Goal: Use online tool/utility: Utilize a website feature to perform a specific function

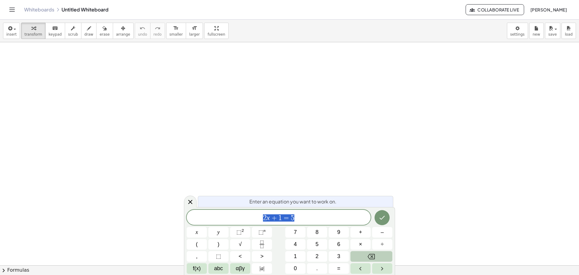
click at [375, 255] on icon "Backspace" at bounding box center [371, 256] width 7 height 5
click at [217, 269] on span "abc" at bounding box center [218, 268] width 9 height 8
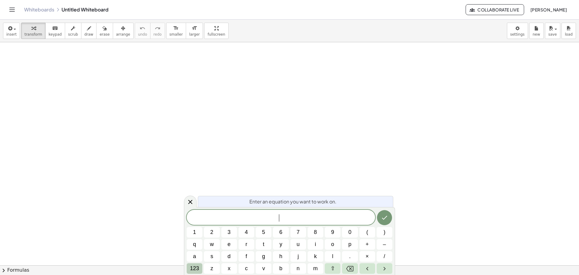
click at [197, 269] on span "123" at bounding box center [194, 268] width 9 height 8
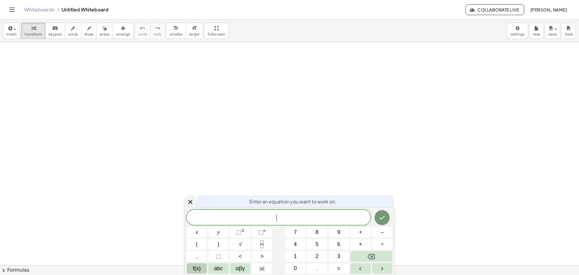
click at [198, 270] on span "f(x)" at bounding box center [197, 268] width 8 height 8
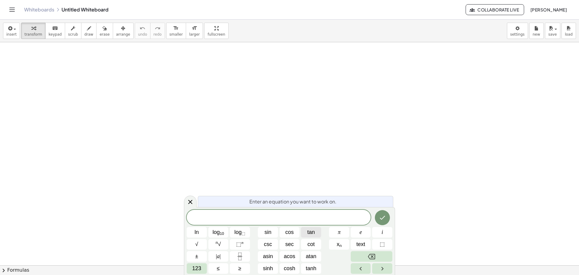
click at [313, 229] on span "tan" at bounding box center [311, 232] width 8 height 8
click at [195, 267] on span "123" at bounding box center [196, 268] width 9 height 8
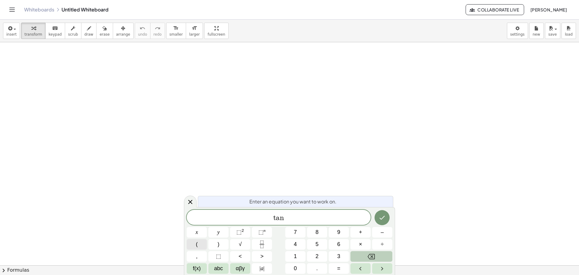
click at [201, 245] on button "(" at bounding box center [197, 244] width 20 height 11
click at [216, 268] on span "abc" at bounding box center [218, 268] width 9 height 8
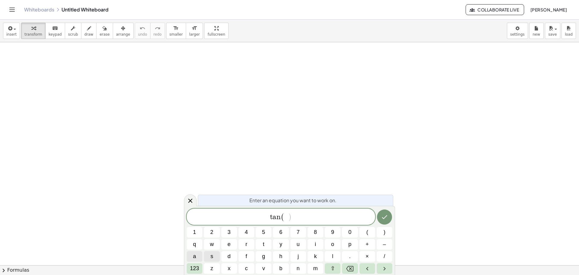
click at [198, 258] on button "a" at bounding box center [195, 256] width 16 height 11
click at [195, 269] on span "123" at bounding box center [194, 268] width 9 height 8
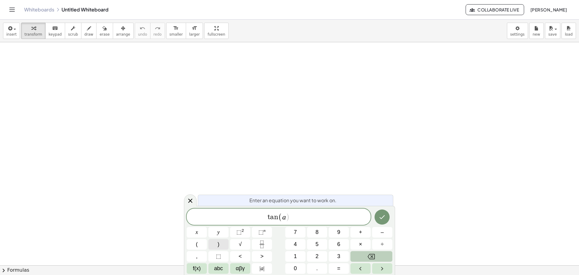
click at [222, 246] on button ")" at bounding box center [218, 244] width 20 height 11
drag, startPoint x: 365, startPoint y: 238, endPoint x: 359, endPoint y: 236, distance: 6.3
click at [365, 238] on div "t a n ( a ) ​ x y ⬚ 2 ⬚ n 7 8 9 + – ( ) √ 4 5 6 × ÷ , ⬚ < > 1 2 3 f(x) abc αβγ …" at bounding box center [290, 240] width 206 height 65
click at [361, 234] on span "+" at bounding box center [360, 232] width 3 height 8
click at [197, 267] on span "f(x)" at bounding box center [197, 268] width 8 height 8
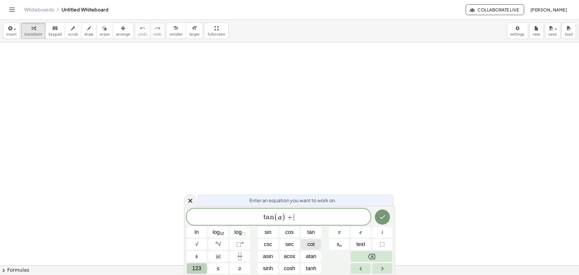
click at [308, 245] on span "cot" at bounding box center [311, 244] width 7 height 8
click at [198, 267] on span "123" at bounding box center [196, 268] width 9 height 8
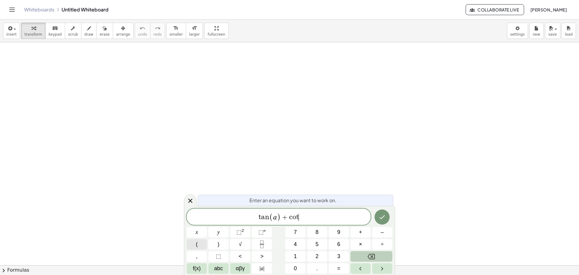
click at [196, 242] on span "(" at bounding box center [197, 244] width 2 height 8
drag, startPoint x: 220, startPoint y: 263, endPoint x: 212, endPoint y: 260, distance: 8.3
click at [219, 263] on div "t a n ( a ) + c o t ( ) x y ⬚ 2 ⬚ n 7 8 9 + – ( ) √ 4 5 6 × ÷ , ⬚ < > 1 2 3 f(x…" at bounding box center [290, 240] width 206 height 65
click at [220, 266] on span "abc" at bounding box center [218, 268] width 9 height 8
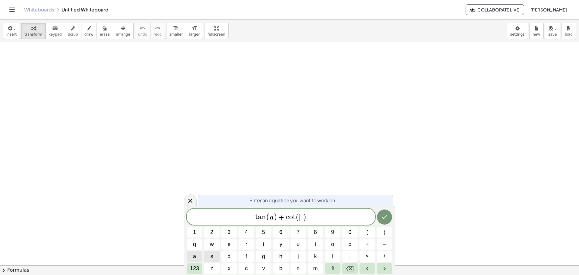
click at [196, 258] on span "a" at bounding box center [194, 256] width 3 height 8
click at [196, 272] on span "123" at bounding box center [194, 268] width 9 height 8
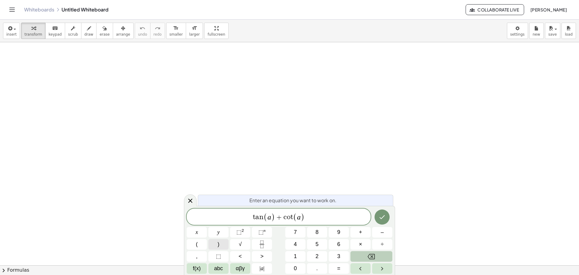
click at [217, 248] on button ")" at bounding box center [218, 244] width 20 height 11
click at [373, 253] on icon "Backspace" at bounding box center [371, 256] width 7 height 7
click at [331, 220] on span "t a n ( a ) + c o t ( a ​ )" at bounding box center [279, 217] width 184 height 10
click at [305, 217] on span "t a n ( a ) + c o t ( a )" at bounding box center [279, 217] width 184 height 10
click at [342, 266] on button "=" at bounding box center [339, 268] width 20 height 11
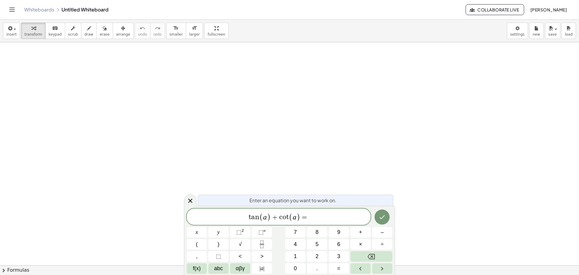
click at [441, 182] on div at bounding box center [289, 265] width 579 height 446
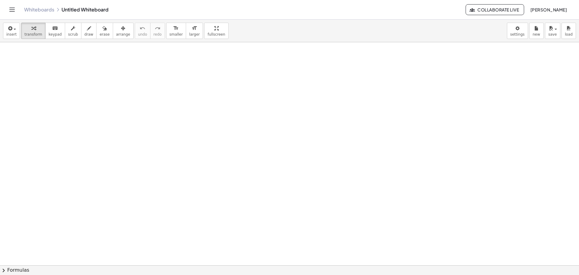
click at [425, 195] on div at bounding box center [289, 265] width 579 height 446
click at [324, 187] on div at bounding box center [289, 265] width 579 height 446
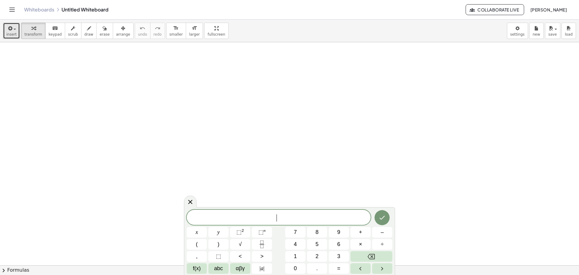
click at [15, 28] on button "insert" at bounding box center [11, 31] width 17 height 16
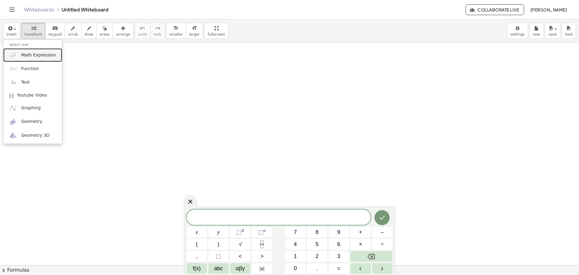
click at [41, 58] on link "Math Expression" at bounding box center [32, 55] width 59 height 14
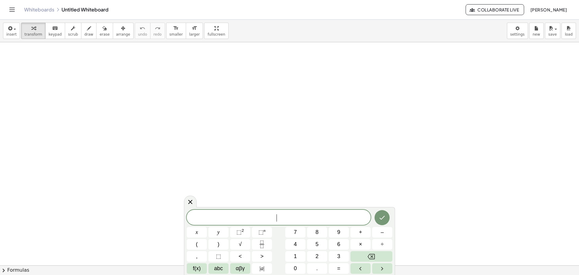
click at [300, 191] on div at bounding box center [289, 265] width 579 height 446
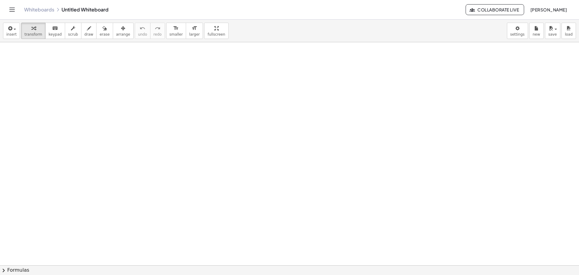
drag, startPoint x: 145, startPoint y: 105, endPoint x: 225, endPoint y: 110, distance: 80.6
click at [149, 107] on div at bounding box center [289, 265] width 579 height 446
drag, startPoint x: 238, startPoint y: 133, endPoint x: 251, endPoint y: 145, distance: 18.2
drag, startPoint x: 251, startPoint y: 145, endPoint x: 272, endPoint y: 155, distance: 23.2
click at [272, 155] on div at bounding box center [289, 265] width 579 height 446
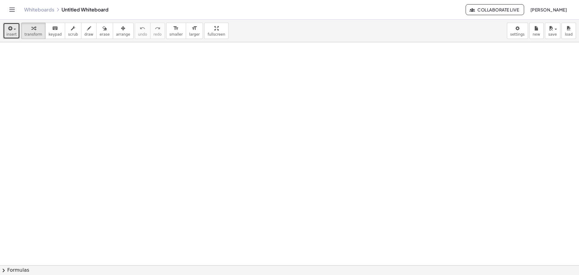
click at [11, 34] on span "insert" at bounding box center [11, 34] width 10 height 4
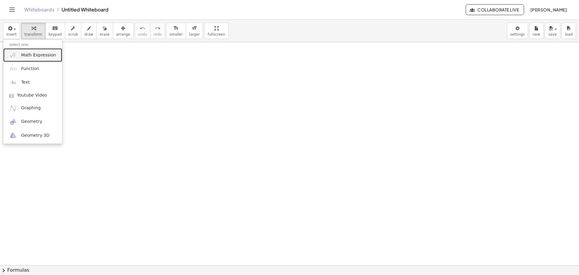
click at [29, 59] on link "Math Expression" at bounding box center [32, 55] width 59 height 14
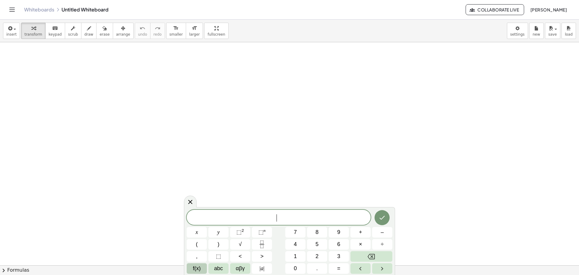
click at [200, 272] on span "f(x)" at bounding box center [197, 268] width 8 height 8
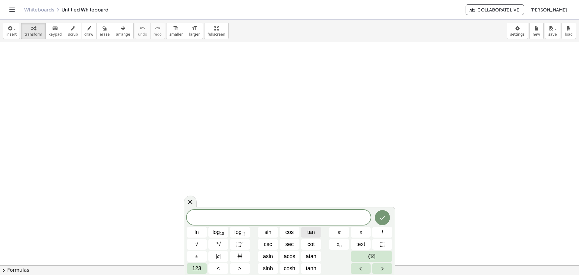
click at [318, 227] on button "tan" at bounding box center [311, 232] width 20 height 11
click at [201, 269] on span "123" at bounding box center [196, 268] width 9 height 8
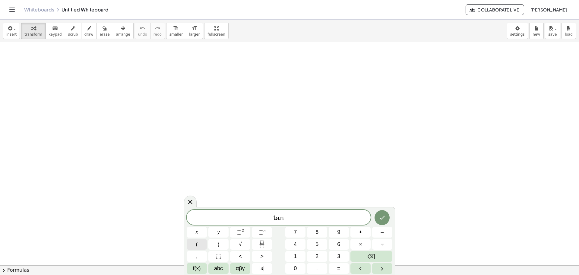
click at [195, 248] on button "(" at bounding box center [197, 244] width 20 height 11
click at [216, 266] on span "abc" at bounding box center [218, 268] width 9 height 8
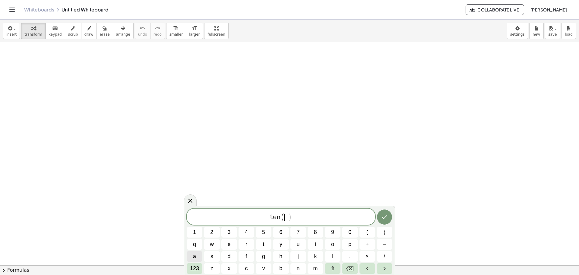
click at [193, 259] on button "a" at bounding box center [195, 256] width 16 height 11
click at [198, 271] on button "123" at bounding box center [195, 268] width 16 height 11
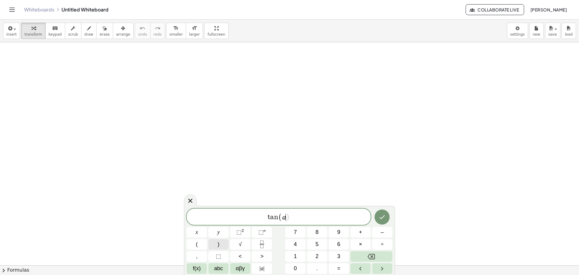
click at [215, 246] on button ")" at bounding box center [218, 244] width 20 height 11
click at [359, 233] on span "+" at bounding box center [360, 232] width 3 height 8
click at [198, 268] on span "f(x)" at bounding box center [197, 268] width 8 height 8
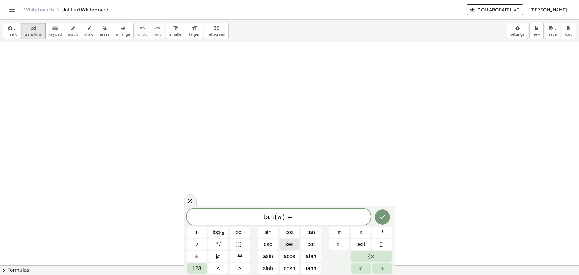
click at [299, 246] on button "sec" at bounding box center [290, 244] width 20 height 11
click at [368, 255] on icon "Backspace" at bounding box center [371, 256] width 7 height 7
click at [318, 244] on button "cot" at bounding box center [311, 244] width 20 height 11
click at [357, 253] on button "Backspace" at bounding box center [372, 256] width 42 height 11
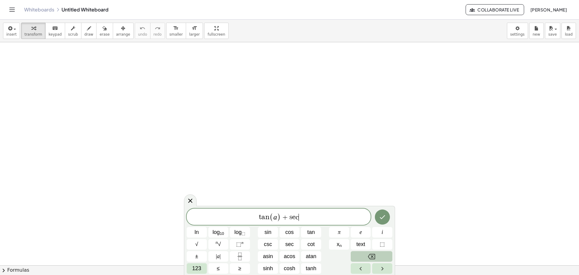
click at [357, 253] on button "Backspace" at bounding box center [372, 256] width 42 height 11
click at [312, 245] on span "cot" at bounding box center [311, 244] width 7 height 8
click at [201, 270] on span "123" at bounding box center [196, 268] width 9 height 8
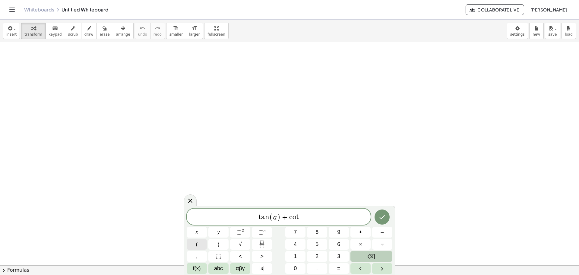
click at [202, 246] on button "(" at bounding box center [197, 244] width 20 height 11
click at [217, 267] on span "abc" at bounding box center [218, 268] width 9 height 8
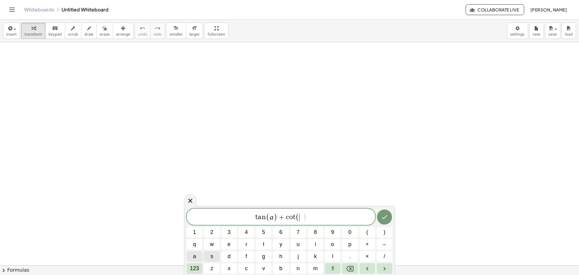
click at [196, 257] on span "a" at bounding box center [194, 256] width 3 height 8
click at [194, 266] on span "123" at bounding box center [194, 268] width 9 height 8
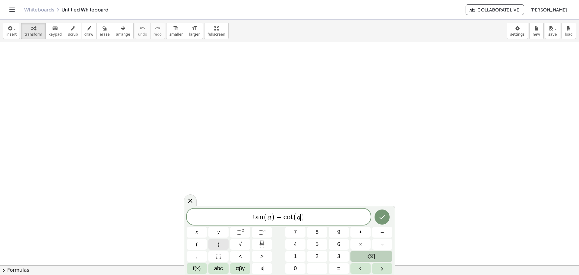
click at [218, 244] on span ")" at bounding box center [219, 244] width 2 height 8
click at [338, 267] on span "=" at bounding box center [338, 268] width 3 height 8
click at [199, 269] on span "f(x)" at bounding box center [197, 268] width 8 height 8
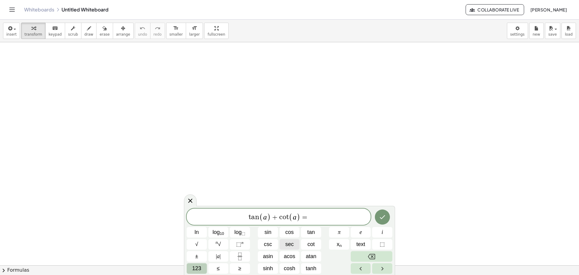
click at [284, 242] on button "sec" at bounding box center [290, 244] width 20 height 11
click at [198, 267] on span "123" at bounding box center [196, 268] width 9 height 8
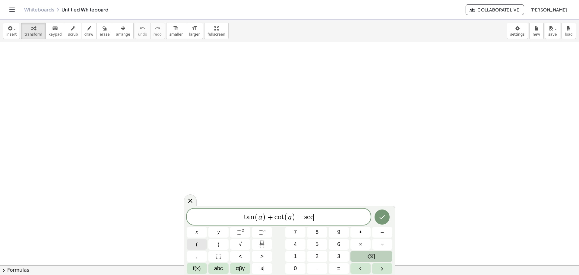
click at [201, 247] on button "(" at bounding box center [197, 244] width 20 height 11
click at [216, 267] on span "abc" at bounding box center [218, 268] width 9 height 8
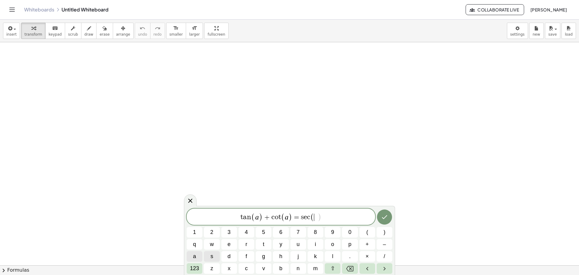
click at [201, 258] on button "a" at bounding box center [195, 256] width 16 height 11
click at [199, 271] on button "123" at bounding box center [195, 268] width 16 height 11
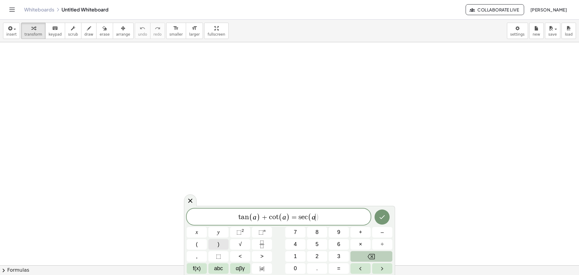
click at [215, 242] on button ")" at bounding box center [218, 244] width 20 height 11
click at [355, 242] on button "×" at bounding box center [360, 244] width 20 height 11
click at [191, 269] on button "f(x)" at bounding box center [197, 268] width 20 height 11
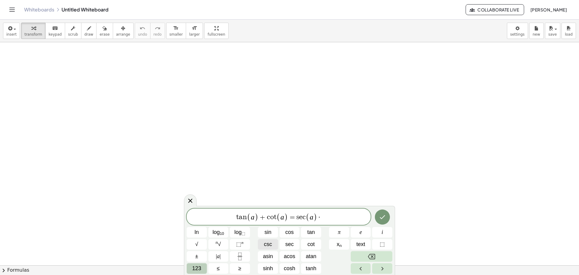
click at [268, 245] on span "csc" at bounding box center [268, 244] width 8 height 8
click at [199, 265] on span "123" at bounding box center [196, 268] width 9 height 8
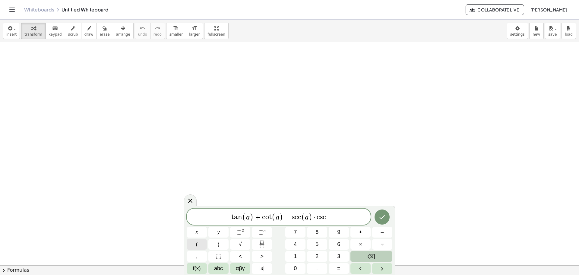
click at [202, 245] on button "(" at bounding box center [197, 244] width 20 height 11
click at [214, 265] on span "abc" at bounding box center [218, 268] width 9 height 8
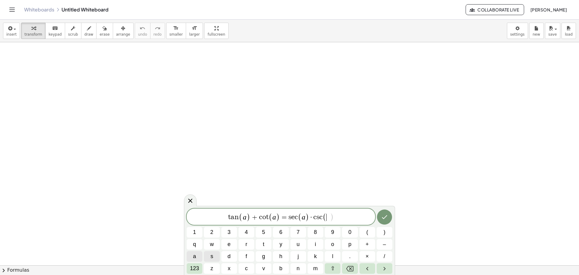
click at [194, 254] on span "a" at bounding box center [194, 256] width 3 height 8
click at [194, 266] on span "123" at bounding box center [194, 268] width 9 height 8
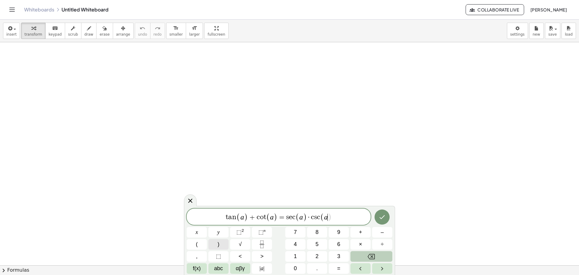
click at [213, 245] on button ")" at bounding box center [218, 244] width 20 height 11
click at [379, 217] on icon "Done" at bounding box center [381, 216] width 7 height 7
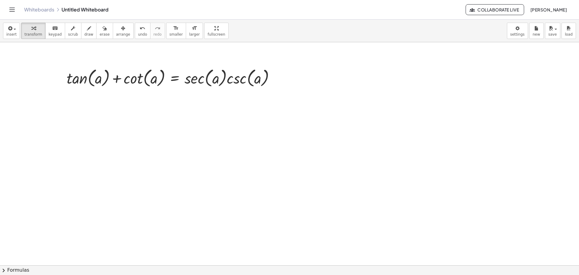
click at [222, 84] on div at bounding box center [173, 77] width 219 height 23
click at [279, 76] on div at bounding box center [173, 77] width 219 height 23
click at [277, 77] on div at bounding box center [276, 78] width 7 height 7
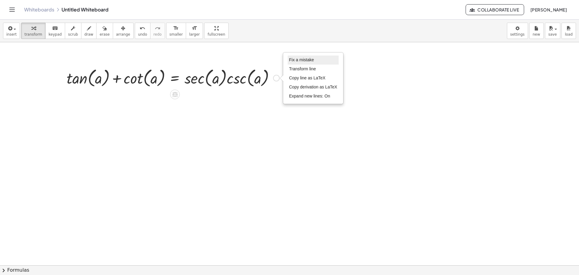
click at [300, 62] on span "Fix a mistake" at bounding box center [301, 59] width 25 height 5
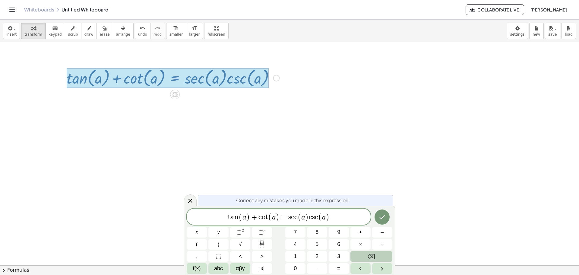
click at [312, 216] on var "s" at bounding box center [313, 216] width 3 height 7
click at [308, 215] on span ")" at bounding box center [307, 217] width 4 height 9
click at [363, 243] on button "×" at bounding box center [360, 244] width 20 height 11
click at [382, 214] on icon "Done" at bounding box center [381, 216] width 7 height 7
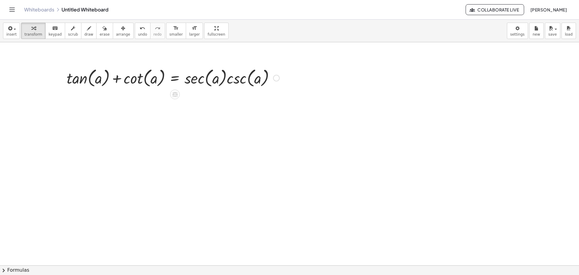
click at [277, 77] on div "Fix a mistake Transform line Copy line as LaTeX Copy derivation as LaTeX Expand…" at bounding box center [276, 78] width 7 height 7
drag, startPoint x: 212, startPoint y: 80, endPoint x: 224, endPoint y: 80, distance: 11.8
click at [213, 80] on div at bounding box center [173, 77] width 219 height 23
click at [224, 77] on div at bounding box center [173, 77] width 219 height 23
click at [227, 77] on div at bounding box center [173, 77] width 219 height 23
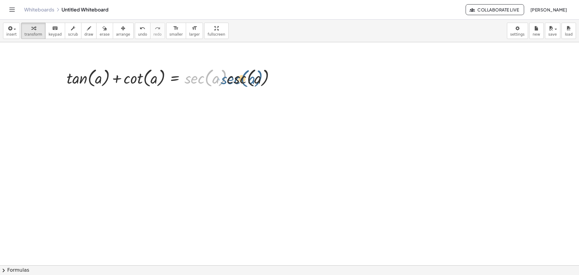
drag, startPoint x: 195, startPoint y: 73, endPoint x: 228, endPoint y: 73, distance: 33.2
click at [228, 73] on div at bounding box center [173, 77] width 219 height 23
click at [272, 78] on div at bounding box center [173, 77] width 219 height 23
click at [274, 79] on div "Fix a mistake Transform line Copy line as LaTeX Copy derivation as LaTeX Expand…" at bounding box center [276, 78] width 7 height 7
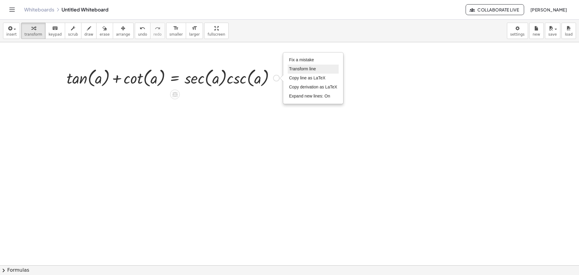
click at [306, 67] on span "Transform line" at bounding box center [302, 68] width 27 height 5
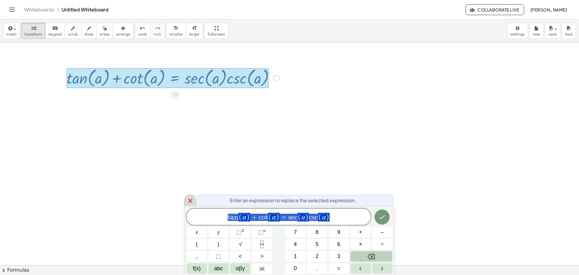
click at [192, 195] on div at bounding box center [190, 200] width 13 height 12
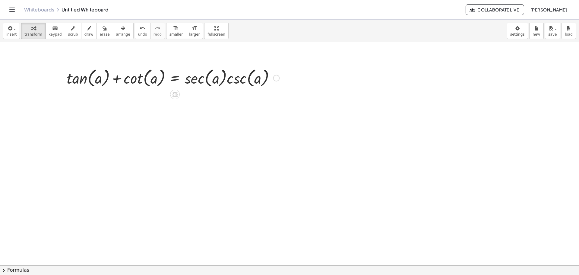
click at [276, 77] on div "Fix a mistake Transform line Copy line as LaTeX Copy derivation as LaTeX Expand…" at bounding box center [276, 78] width 7 height 7
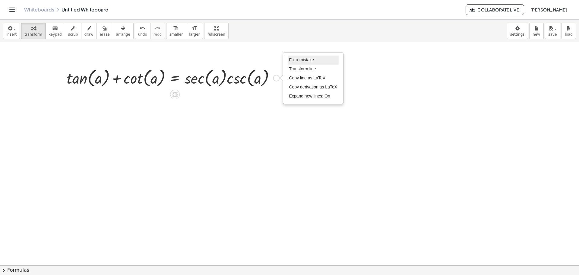
click at [293, 58] on span "Fix a mistake" at bounding box center [301, 59] width 25 height 5
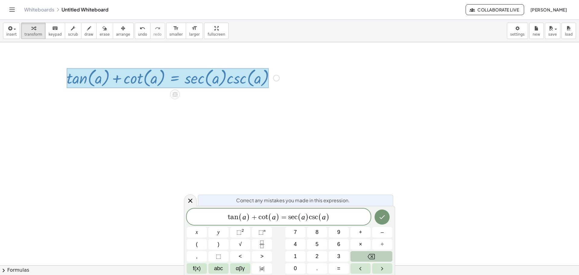
click at [311, 216] on var "c" at bounding box center [310, 216] width 3 height 7
click at [306, 217] on span ")" at bounding box center [307, 217] width 4 height 9
click at [309, 217] on span "t a n ( a ) + c o t ( a ) = s e c ( a ​ ) c s c ( a )" at bounding box center [279, 217] width 184 height 10
click at [360, 246] on span "×" at bounding box center [360, 244] width 3 height 8
click at [381, 215] on icon "Done" at bounding box center [381, 216] width 7 height 7
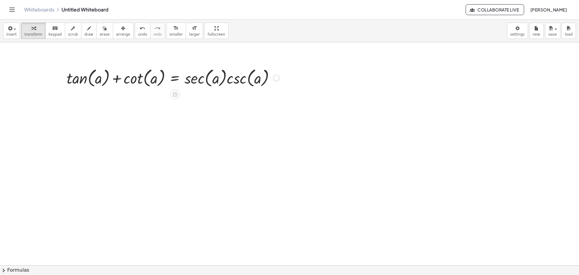
click at [275, 78] on div "Fix a mistake Transform line Copy line as LaTeX Copy derivation as LaTeX Expand…" at bounding box center [276, 78] width 7 height 7
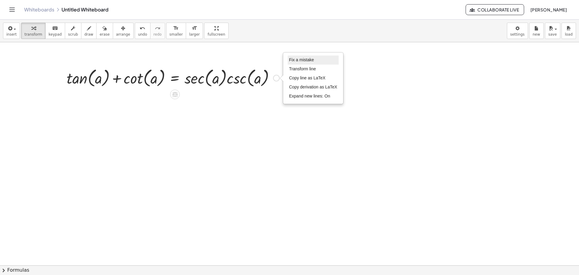
click at [306, 61] on span "Fix a mistake" at bounding box center [301, 59] width 25 height 5
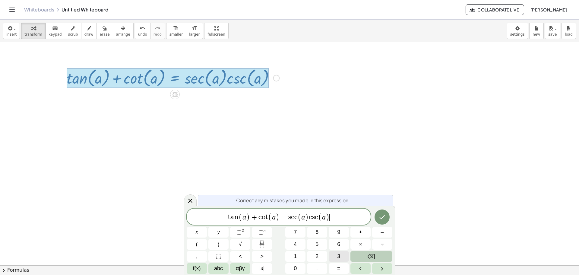
click at [335, 253] on button "3" at bounding box center [339, 256] width 20 height 11
click at [372, 216] on div "t a n ( a ) + c o t ( a ) = s e c ( a ) c s c ( a ) 3 x y ⬚ 2 ⬚ n 7 8 9 + – ( )…" at bounding box center [290, 240] width 206 height 65
click at [377, 216] on button "Done" at bounding box center [382, 216] width 15 height 15
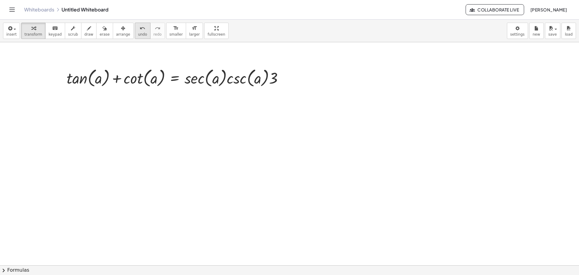
click at [138, 32] on span "undo" at bounding box center [142, 34] width 9 height 4
click at [27, 269] on button "chevron_right Formulas" at bounding box center [289, 270] width 579 height 10
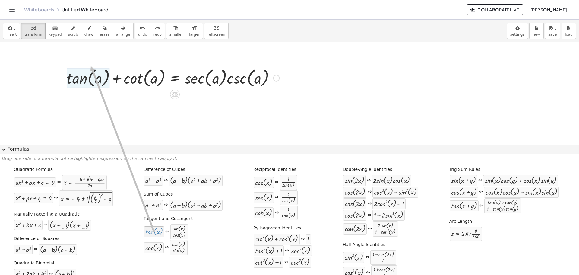
drag, startPoint x: 154, startPoint y: 235, endPoint x: 89, endPoint y: 66, distance: 180.7
drag, startPoint x: 153, startPoint y: 232, endPoint x: 105, endPoint y: 72, distance: 166.7
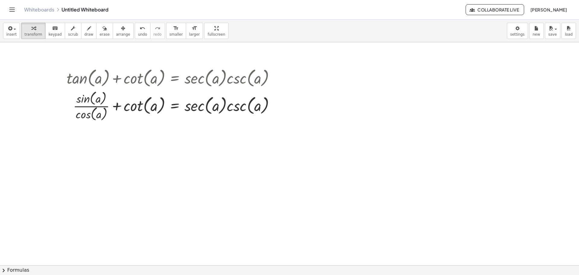
click at [24, 269] on button "chevron_right Formulas" at bounding box center [289, 270] width 579 height 10
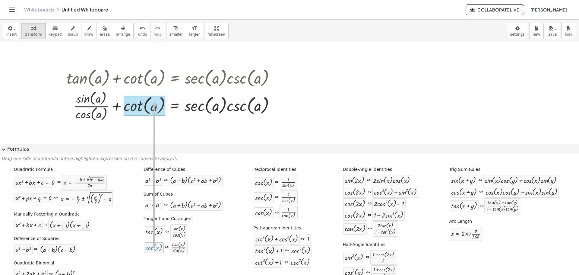
drag, startPoint x: 152, startPoint y: 248, endPoint x: 153, endPoint y: 101, distance: 146.6
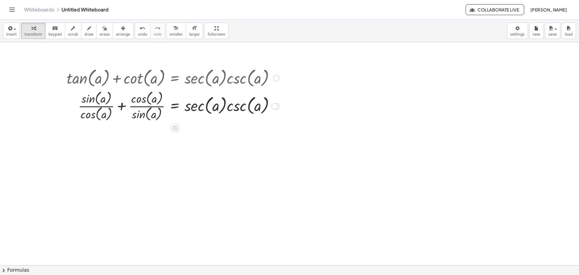
click at [122, 105] on div at bounding box center [173, 105] width 219 height 33
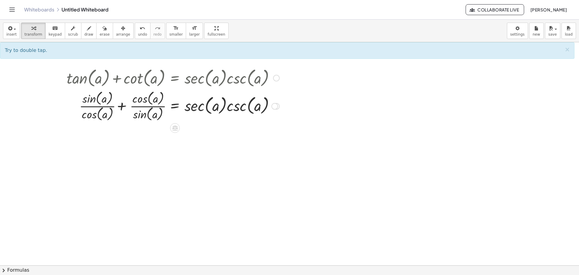
click at [122, 105] on div at bounding box center [173, 105] width 219 height 33
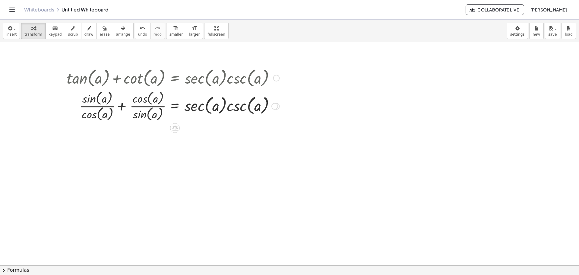
click at [122, 105] on div at bounding box center [173, 105] width 219 height 33
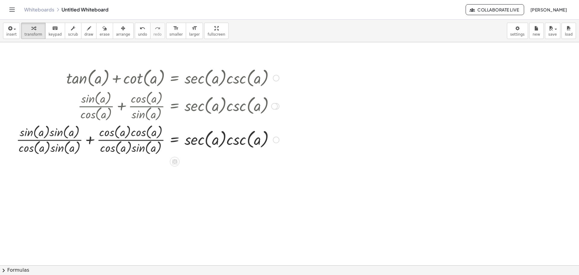
click at [88, 137] on div at bounding box center [147, 138] width 269 height 33
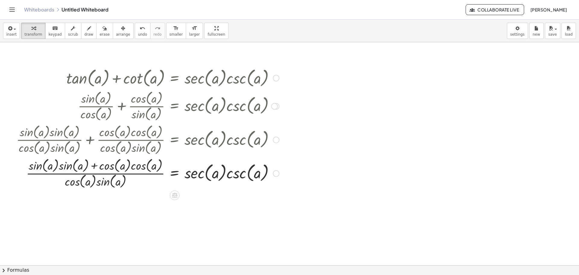
click at [93, 164] on div at bounding box center [147, 172] width 269 height 33
click at [95, 165] on div at bounding box center [147, 172] width 269 height 33
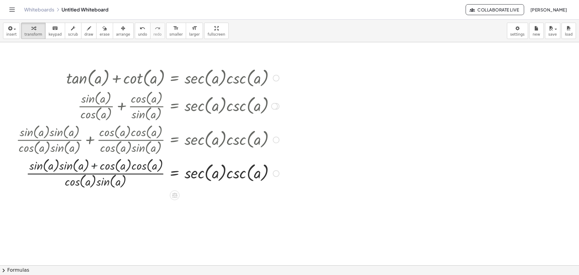
click at [95, 165] on div at bounding box center [147, 172] width 269 height 33
drag, startPoint x: 101, startPoint y: 162, endPoint x: 128, endPoint y: 164, distance: 27.2
click at [128, 164] on div at bounding box center [147, 172] width 269 height 33
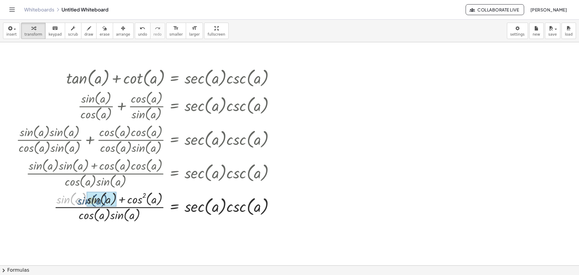
drag, startPoint x: 62, startPoint y: 167, endPoint x: 83, endPoint y: 169, distance: 21.2
click at [175, 78] on div "+ tan ( , a ) + cot ( , a ) = · sec ( , a ) · csc ( , a ) + · sin ( , a ) · cos…" at bounding box center [175, 78] width 0 height 0
click at [14, 268] on button "chevron_right Formulas" at bounding box center [289, 270] width 579 height 10
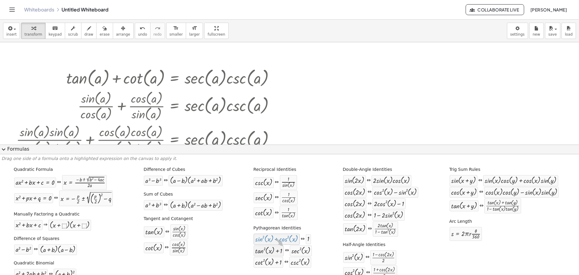
drag, startPoint x: 270, startPoint y: 239, endPoint x: 280, endPoint y: 246, distance: 12.8
click at [280, 246] on div "Pythagorean Identities + sin ( , x ) 2 + cos ( , x ) 2 ⇔ 1 + tan ( , x ) 2 + 1 …" at bounding box center [282, 246] width 61 height 46
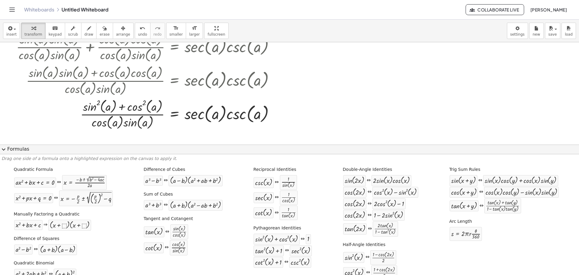
scroll to position [107, 0]
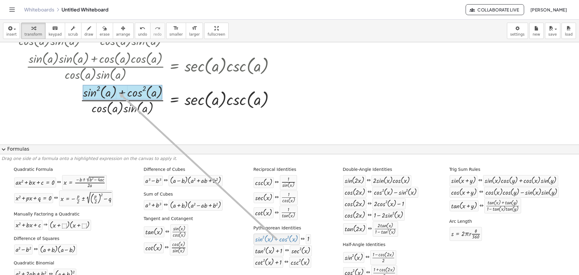
drag, startPoint x: 288, startPoint y: 239, endPoint x: 116, endPoint y: 93, distance: 224.6
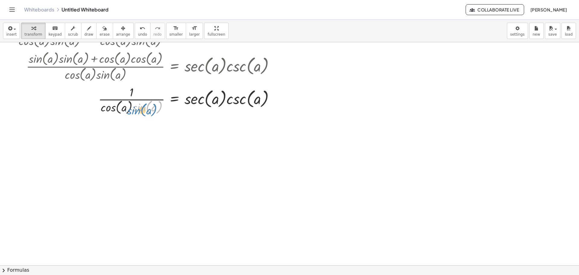
drag, startPoint x: 142, startPoint y: 111, endPoint x: 138, endPoint y: 114, distance: 4.9
click at [138, 114] on div at bounding box center [147, 100] width 269 height 32
drag, startPoint x: 141, startPoint y: 104, endPoint x: 162, endPoint y: 99, distance: 21.0
click at [162, 99] on div at bounding box center [147, 100] width 269 height 32
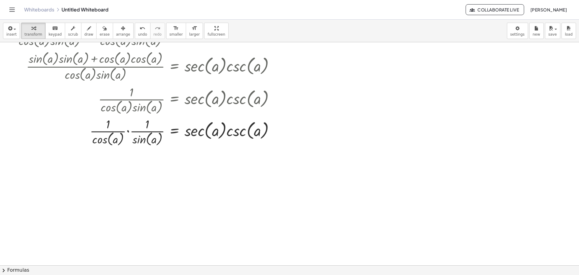
click at [24, 267] on button "chevron_right Formulas" at bounding box center [289, 270] width 579 height 10
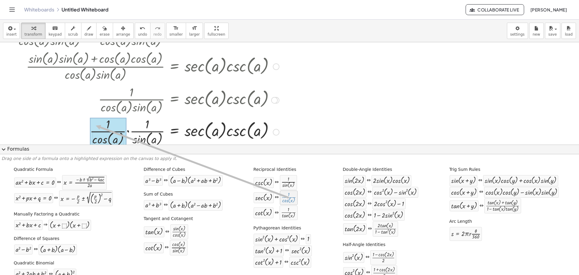
drag, startPoint x: 289, startPoint y: 201, endPoint x: 98, endPoint y: 123, distance: 206.4
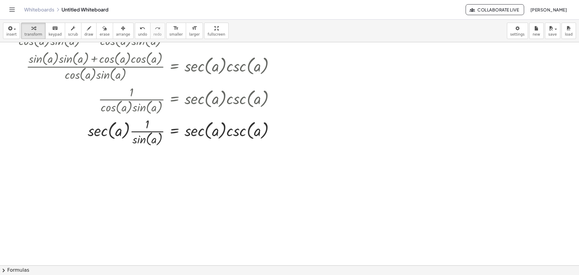
click at [30, 271] on button "chevron_right Formulas" at bounding box center [289, 270] width 579 height 10
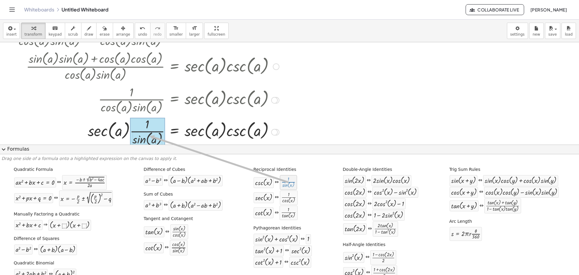
drag, startPoint x: 279, startPoint y: 178, endPoint x: 145, endPoint y: 134, distance: 141.2
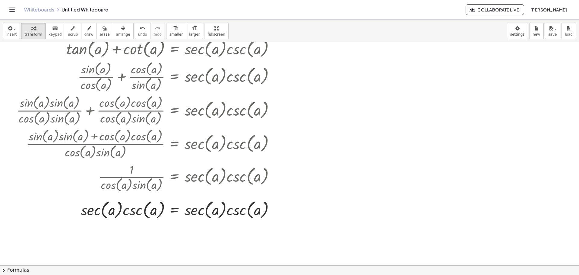
scroll to position [17, 0]
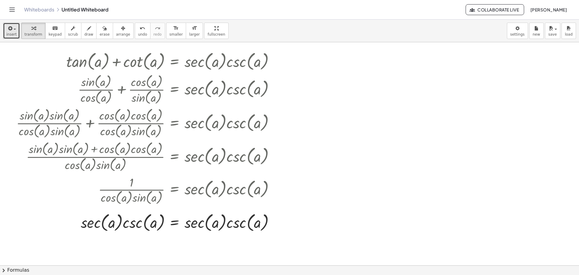
click at [14, 32] on button "insert" at bounding box center [11, 31] width 17 height 16
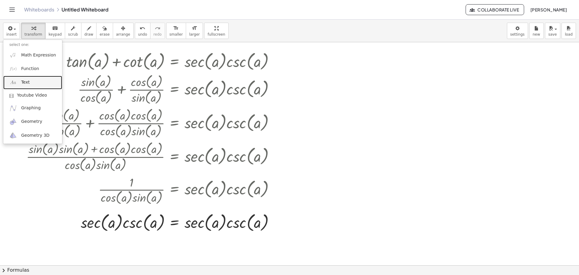
click at [33, 86] on link "Text" at bounding box center [32, 83] width 59 height 14
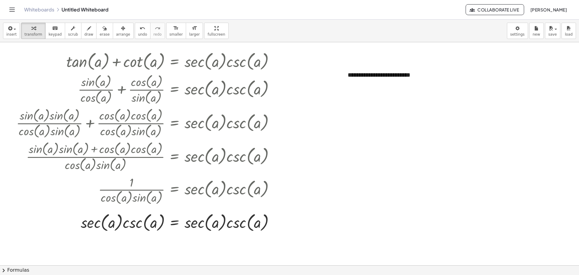
drag, startPoint x: 449, startPoint y: 96, endPoint x: 444, endPoint y: 95, distance: 4.3
click at [448, 96] on div at bounding box center [289, 249] width 579 height 446
click at [425, 65] on span "+" at bounding box center [425, 63] width 4 height 5
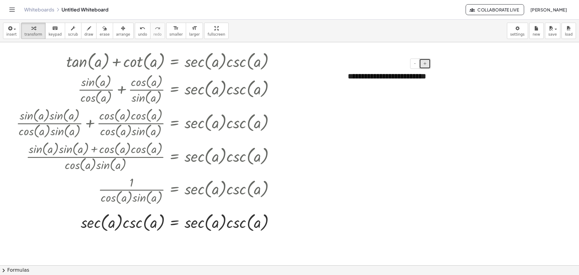
click at [425, 65] on span "+" at bounding box center [425, 63] width 4 height 5
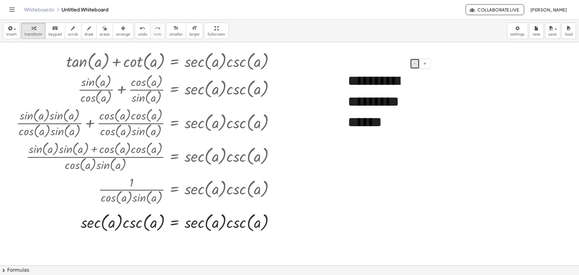
click at [414, 64] on span "-" at bounding box center [415, 63] width 2 height 5
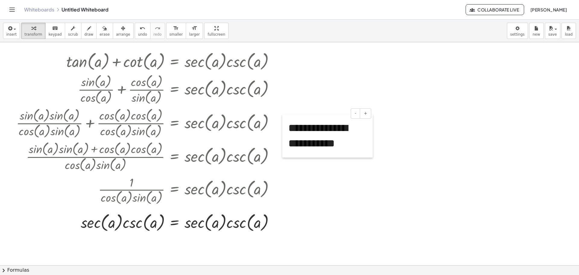
drag, startPoint x: 344, startPoint y: 71, endPoint x: 393, endPoint y: 98, distance: 55.9
click at [284, 121] on div at bounding box center [285, 135] width 6 height 43
click at [552, 35] on span "save" at bounding box center [552, 34] width 8 height 4
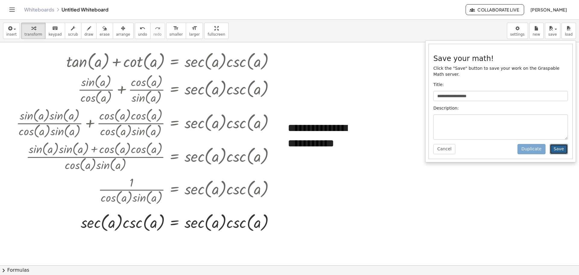
click at [565, 144] on button "Save" at bounding box center [559, 149] width 18 height 10
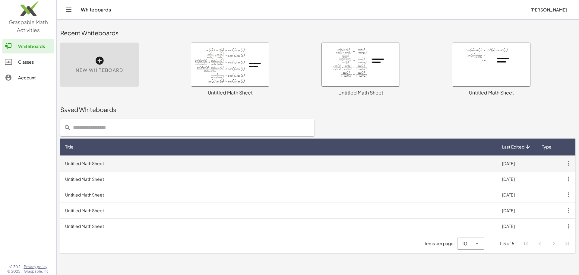
click at [568, 163] on icon "button" at bounding box center [568, 163] width 11 height 11
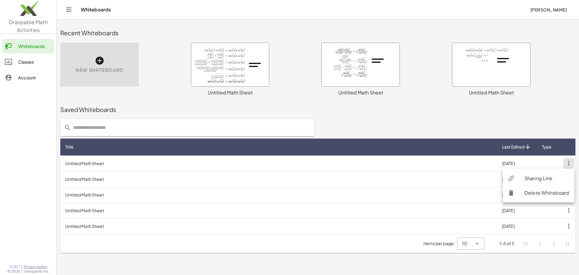
click at [540, 178] on div "Sharing Link" at bounding box center [546, 178] width 45 height 7
